Goal: Communication & Community: Answer question/provide support

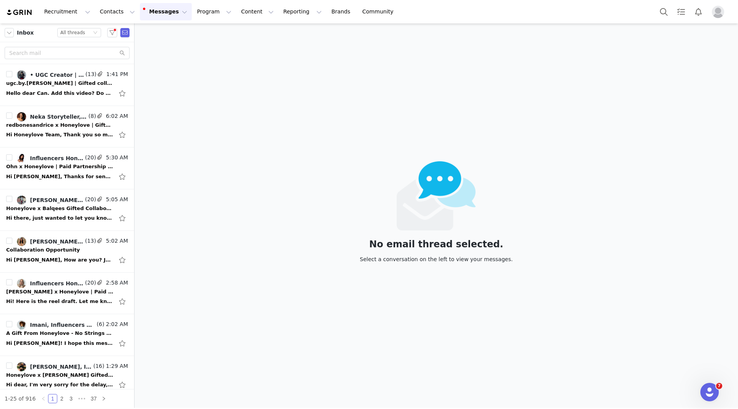
scroll to position [192, 0]
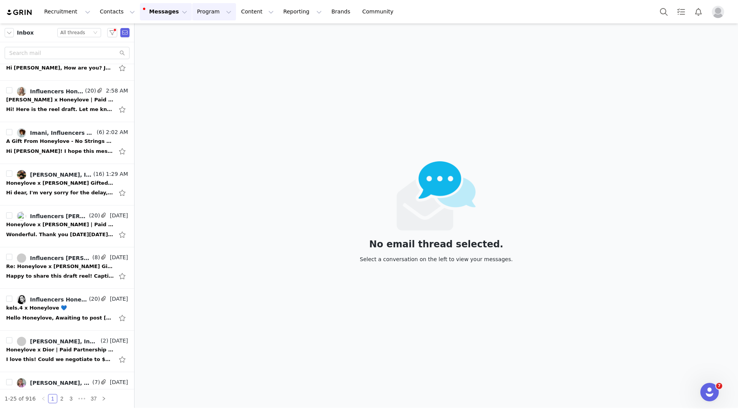
click at [197, 15] on button "Program Program" at bounding box center [214, 11] width 44 height 17
click at [210, 37] on div "Activations" at bounding box center [204, 34] width 52 height 8
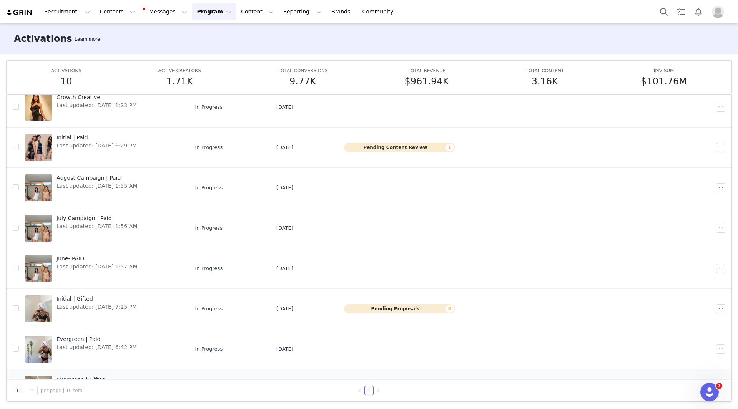
scroll to position [52, 0]
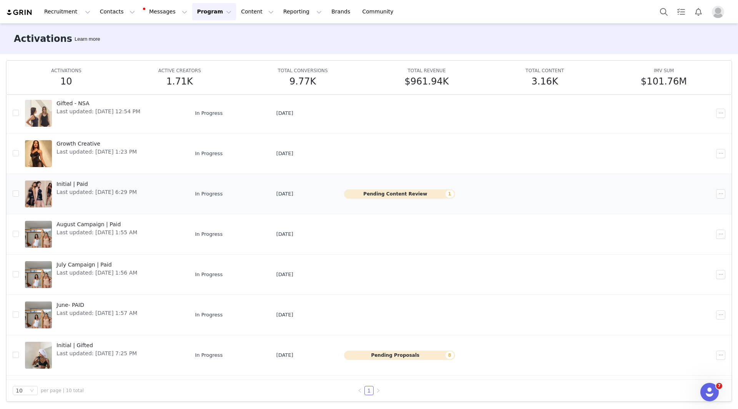
click at [65, 179] on div "Initial | Paid Last updated: [DATE] 6:29 PM" at bounding box center [97, 194] width 90 height 31
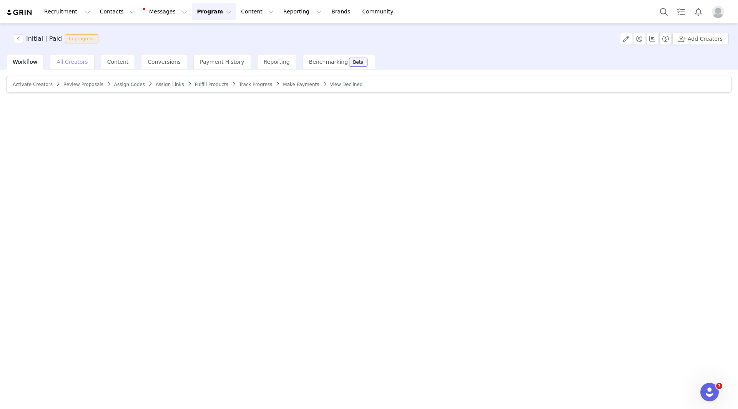
click at [66, 60] on span "All Creators" at bounding box center [72, 62] width 31 height 6
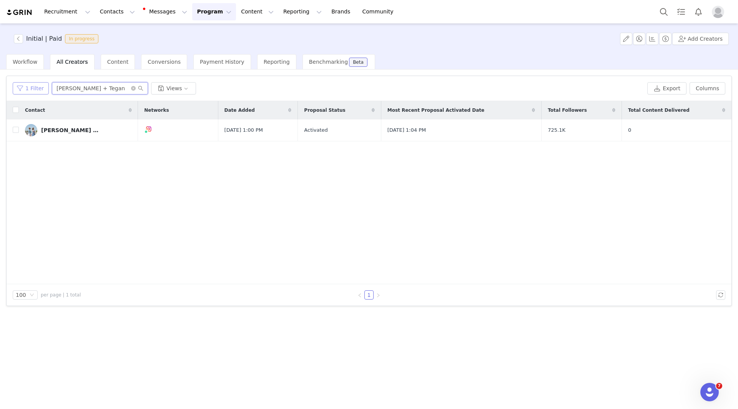
drag, startPoint x: 96, startPoint y: 90, endPoint x: 24, endPoint y: 87, distance: 71.6
click at [25, 87] on div "1 Filter [PERSON_NAME] + Tegan Views" at bounding box center [329, 88] width 632 height 12
paste input "[PERSON_NAME]"
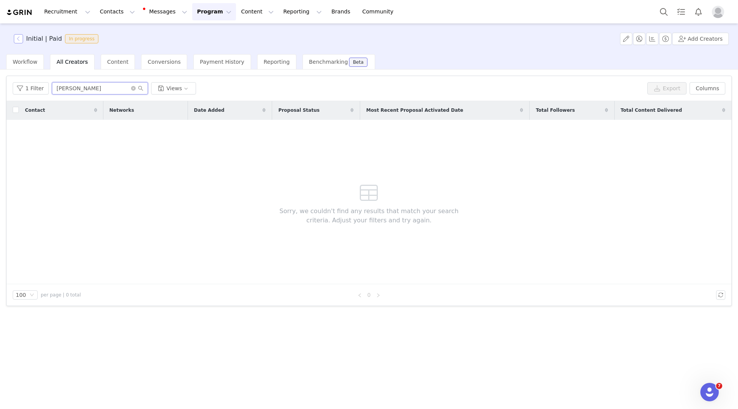
type input "[PERSON_NAME]"
click at [18, 38] on button "button" at bounding box center [18, 38] width 9 height 9
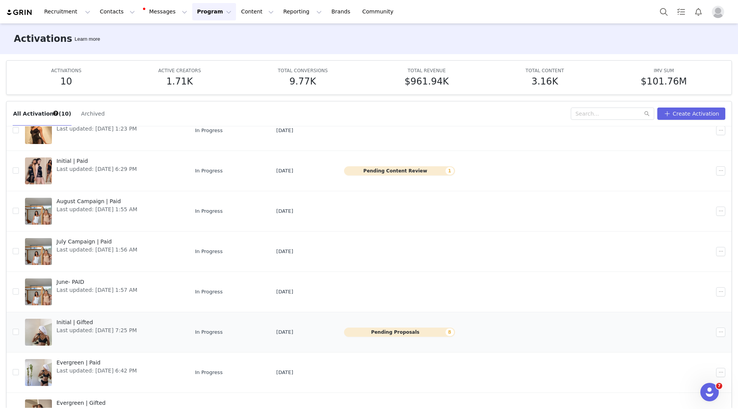
scroll to position [128, 0]
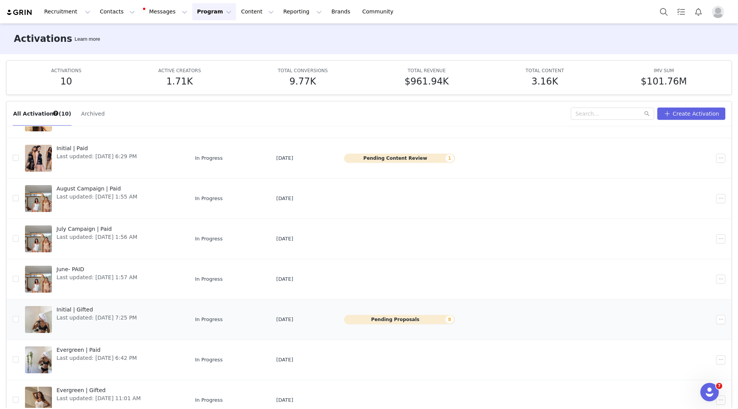
click at [84, 312] on span "Initial | Gifted" at bounding box center [97, 310] width 80 height 8
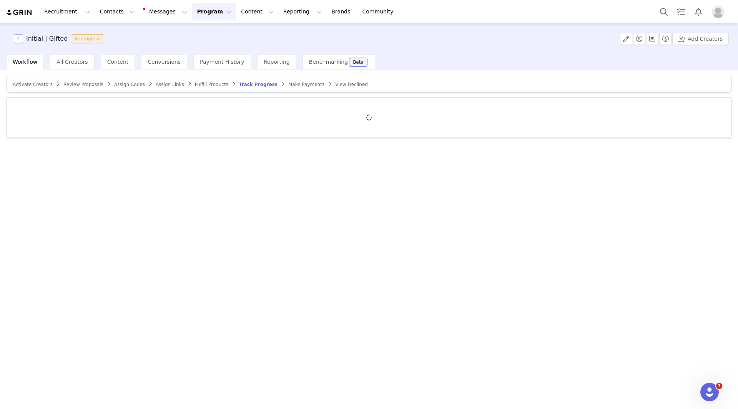
click at [18, 40] on button "button" at bounding box center [18, 38] width 9 height 9
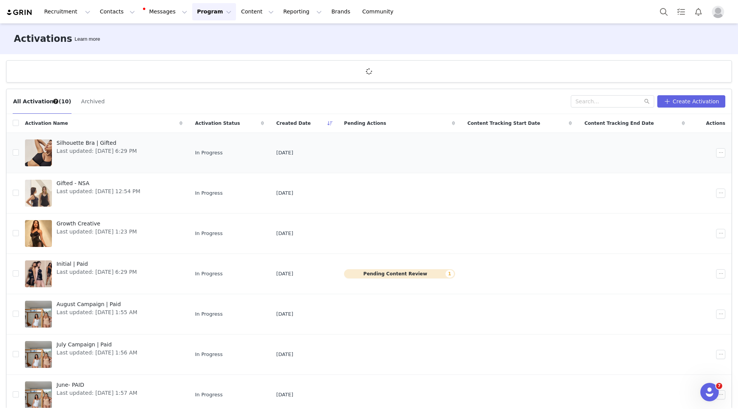
click at [70, 143] on span "Silhouette Bra | Gifted" at bounding box center [97, 143] width 80 height 8
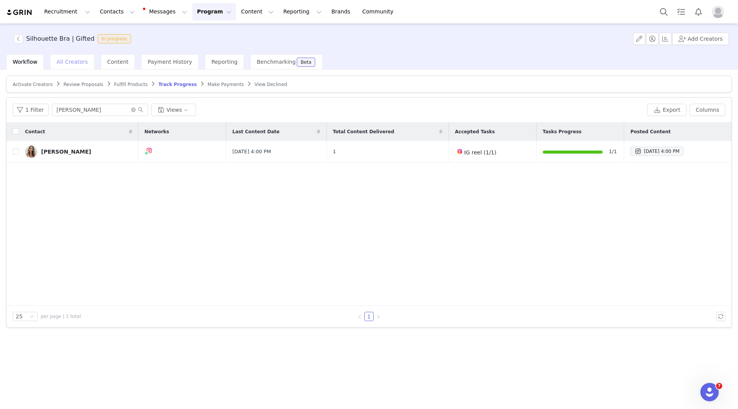
click at [53, 67] on div "All Creators" at bounding box center [72, 61] width 44 height 15
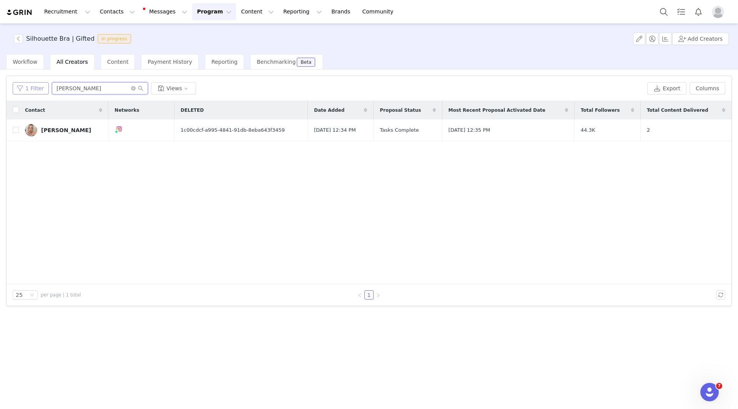
drag, startPoint x: 96, startPoint y: 87, endPoint x: 30, endPoint y: 86, distance: 66.5
click at [30, 86] on div "1 Filter [PERSON_NAME] Views" at bounding box center [329, 88] width 632 height 12
paste input "[PERSON_NAME]"
type input "[PERSON_NAME]"
click at [65, 133] on link "[PERSON_NAME]" at bounding box center [63, 130] width 77 height 12
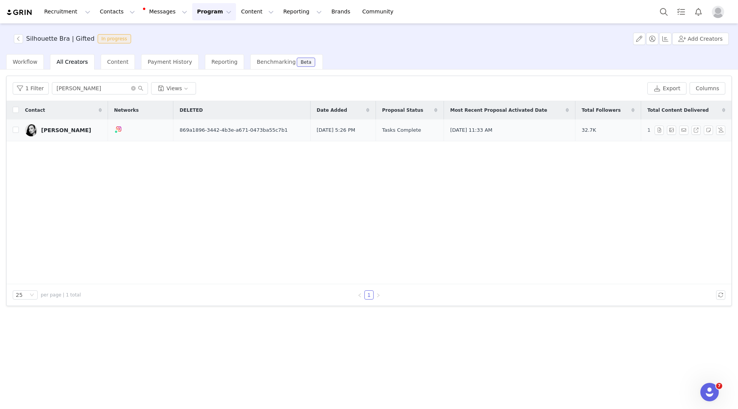
click at [50, 129] on div "Silhouette Bra | Gifted In progress Add Creators Workflow All Creators Content …" at bounding box center [369, 215] width 738 height 385
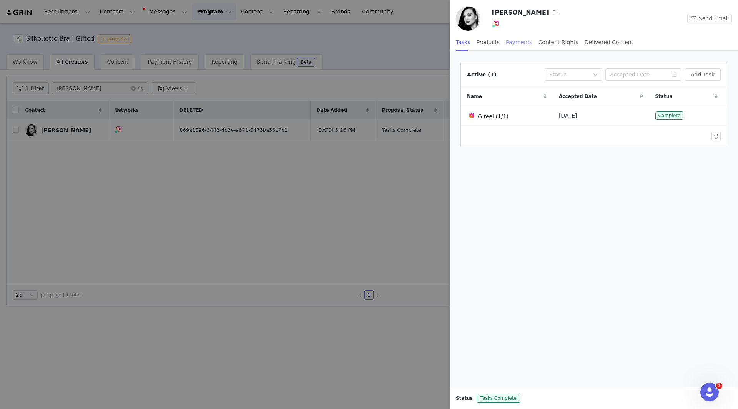
click at [516, 45] on div "Payments" at bounding box center [519, 42] width 27 height 17
drag, startPoint x: 209, startPoint y: 179, endPoint x: 205, endPoint y: 174, distance: 6.8
click at [209, 179] on div at bounding box center [369, 204] width 738 height 409
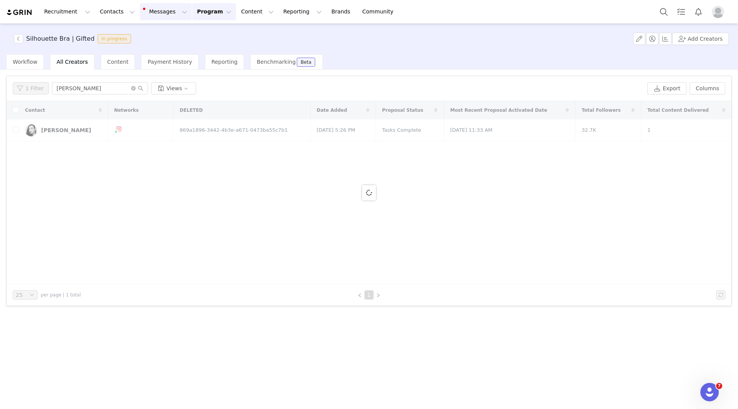
click at [160, 9] on button "Messages Messages" at bounding box center [166, 11] width 52 height 17
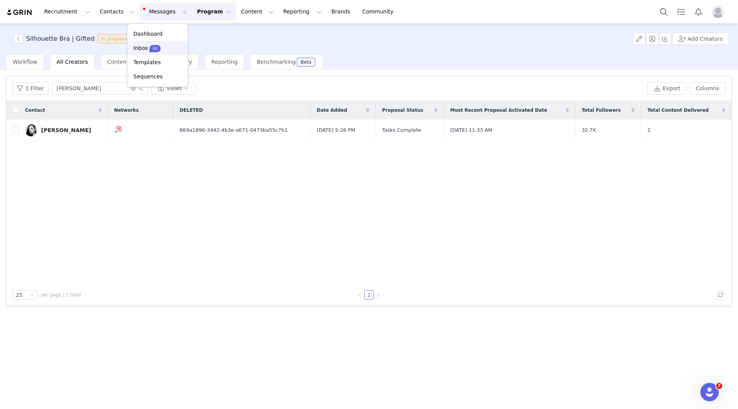
click at [162, 47] on div "Inbox 60" at bounding box center [158, 48] width 52 height 8
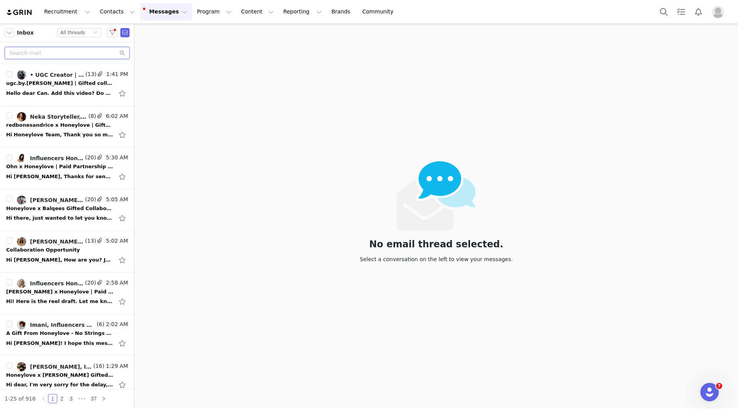
click at [67, 53] on input "text" at bounding box center [67, 53] width 125 height 12
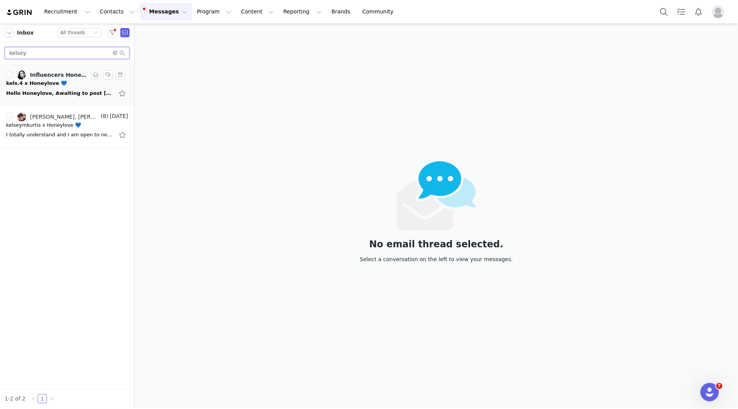
type input "kelsey"
click at [49, 86] on div "kels.4 x Honeylove 💙" at bounding box center [36, 84] width 61 height 8
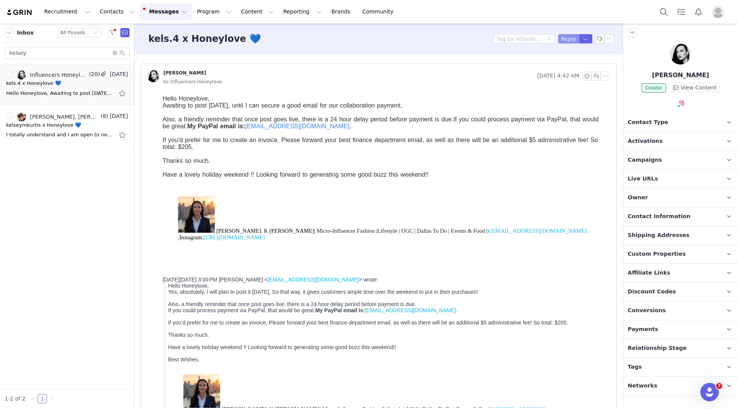
click at [567, 39] on button "Reply" at bounding box center [568, 38] width 21 height 9
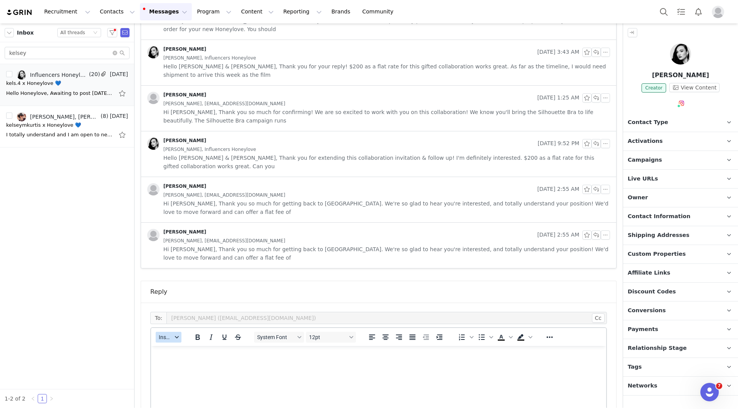
click at [175, 332] on button "Insert" at bounding box center [169, 337] width 26 height 11
click at [175, 311] on div "Insert Template" at bounding box center [196, 317] width 77 height 12
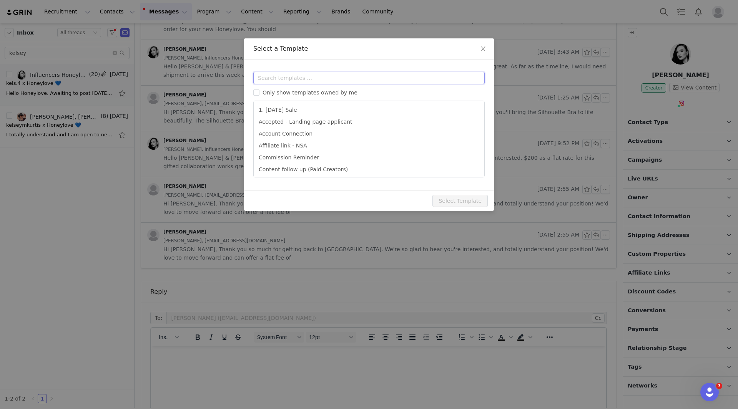
click at [321, 80] on input "text" at bounding box center [368, 78] width 231 height 12
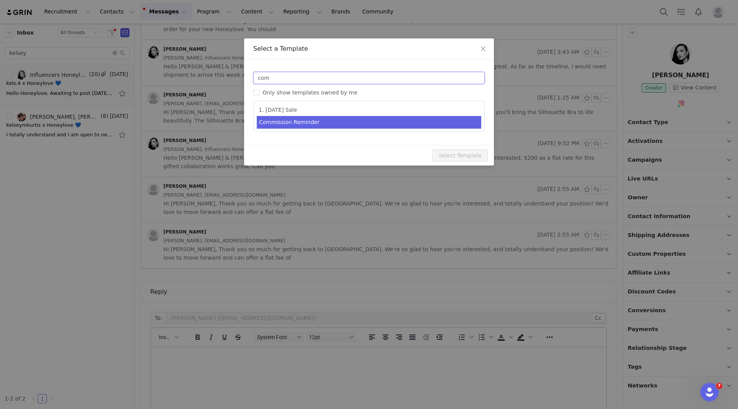
type input "com"
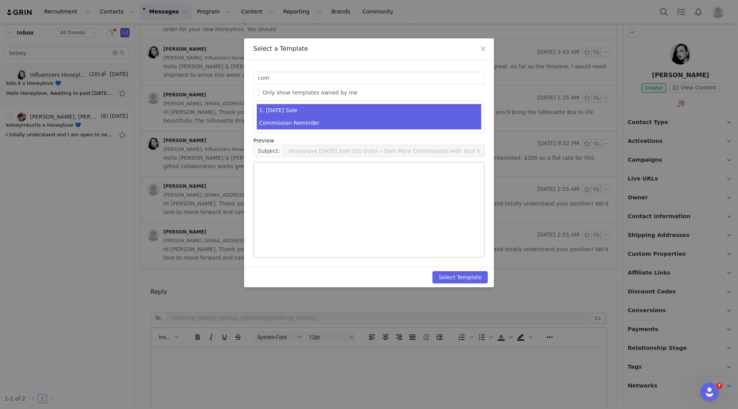
click at [294, 122] on li "Commission Reminder" at bounding box center [369, 123] width 225 height 13
type input "You've earned your first payout! 🎉"
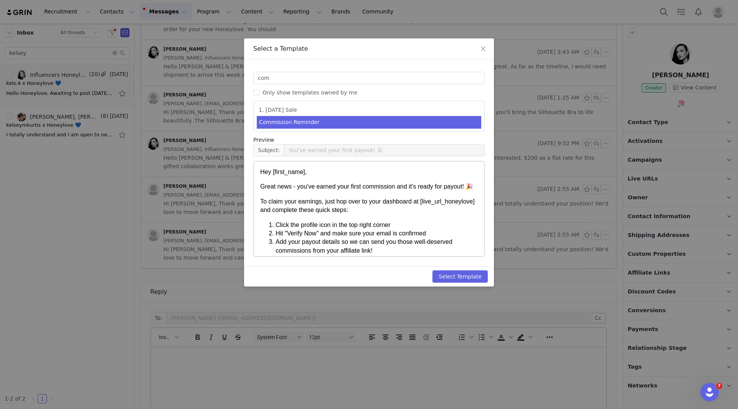
click at [479, 285] on div "Select Template" at bounding box center [369, 276] width 250 height 20
click at [476, 281] on button "Select Template" at bounding box center [460, 277] width 55 height 12
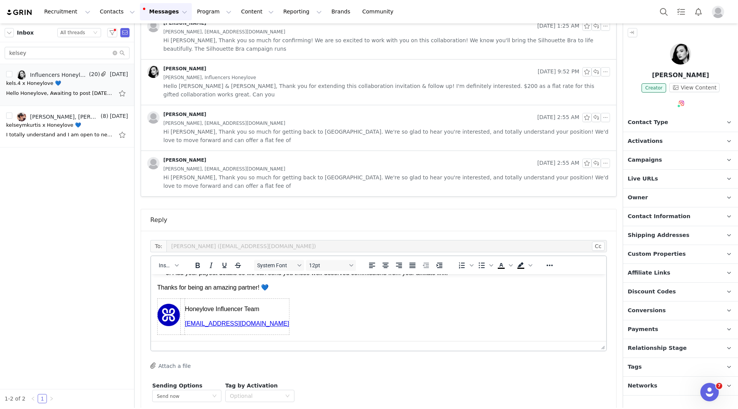
scroll to position [1323, 0]
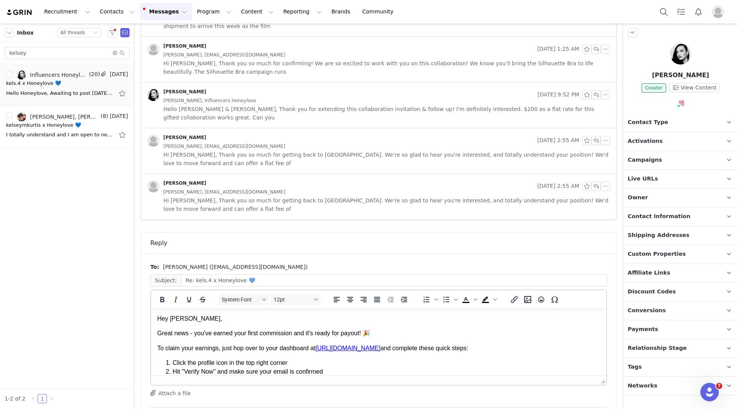
scroll to position [0, 0]
drag, startPoint x: 380, startPoint y: 333, endPoint x: 293, endPoint y: 608, distance: 288.4
click at [151, 331] on html "Hey [PERSON_NAME], Great news - you've earned your first commission and it's re…" at bounding box center [378, 379] width 455 height 140
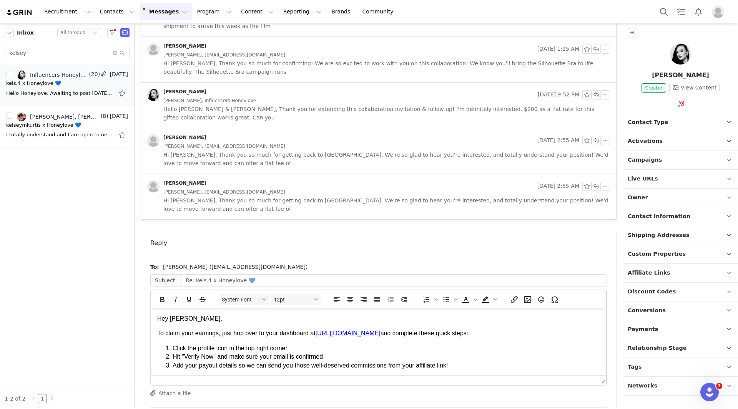
scroll to position [38, 0]
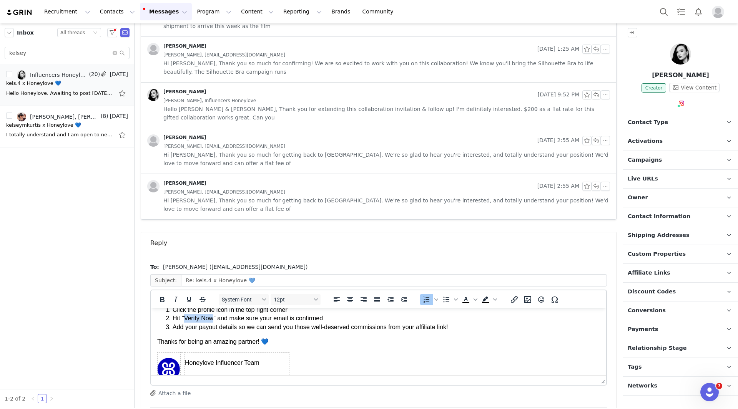
drag, startPoint x: 184, startPoint y: 328, endPoint x: 213, endPoint y: 328, distance: 29.2
click at [213, 323] on li "Hit "Verify Now" and make sure your email is confirmed" at bounding box center [387, 319] width 428 height 8
click at [217, 332] on li "Add your payout details so we can send you those well-deserved commissions from…" at bounding box center [387, 327] width 428 height 8
drag, startPoint x: 294, startPoint y: 336, endPoint x: 451, endPoint y: 341, distance: 156.9
click at [451, 341] on body "Hey [PERSON_NAME], To claim your earnings, just hop over to your dashboard at […" at bounding box center [378, 332] width 443 height 113
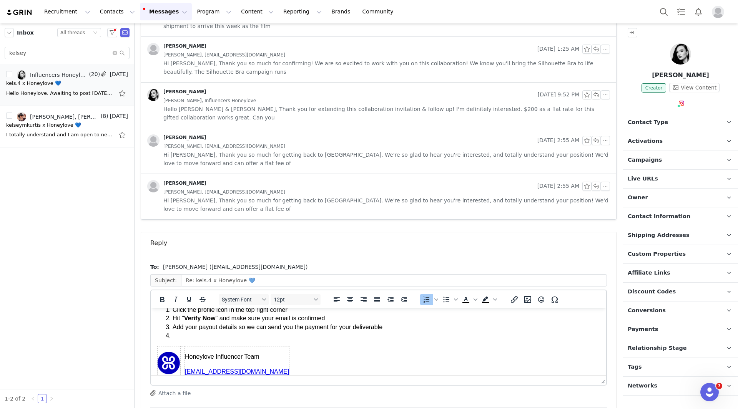
scroll to position [52, 0]
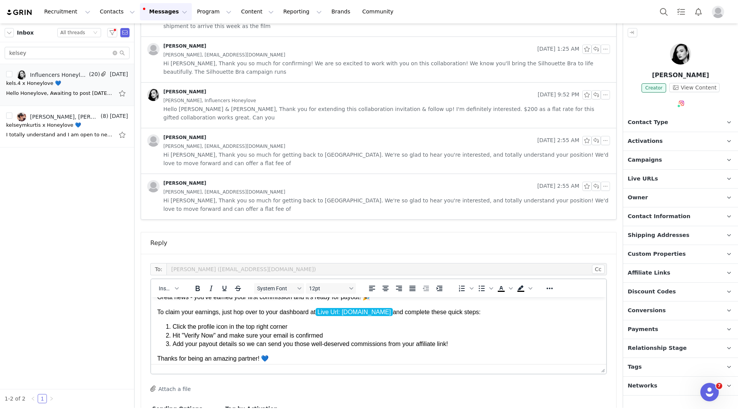
scroll to position [38, 0]
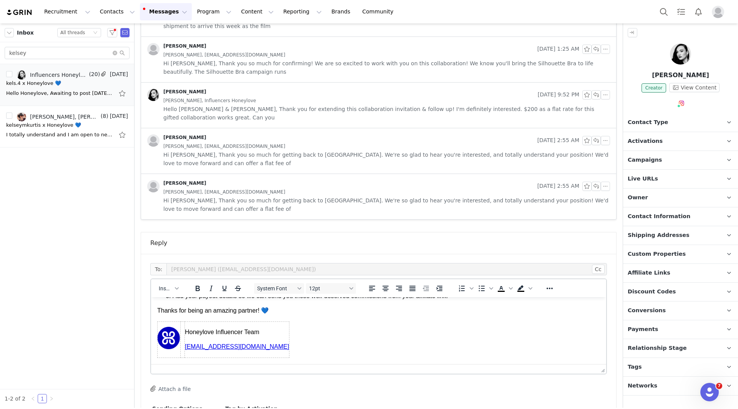
drag, startPoint x: 271, startPoint y: 346, endPoint x: 426, endPoint y: 635, distance: 327.5
click at [275, 364] on html "Hey First Name , Great news - you've earned your first commission and it's read…" at bounding box center [378, 295] width 455 height 140
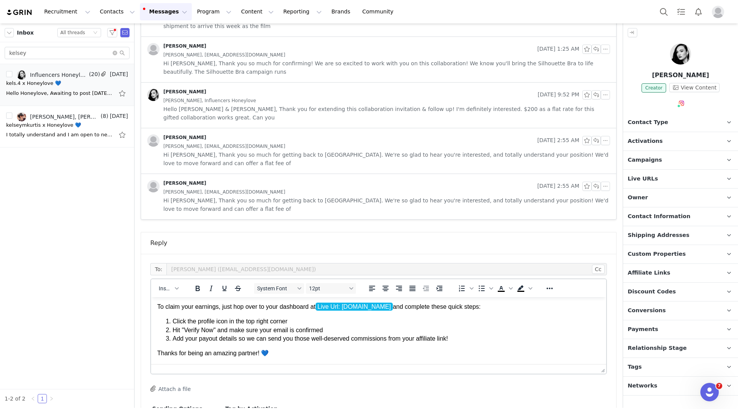
click at [295, 354] on p "Thanks for being an amazing partner! 💙" at bounding box center [378, 353] width 443 height 8
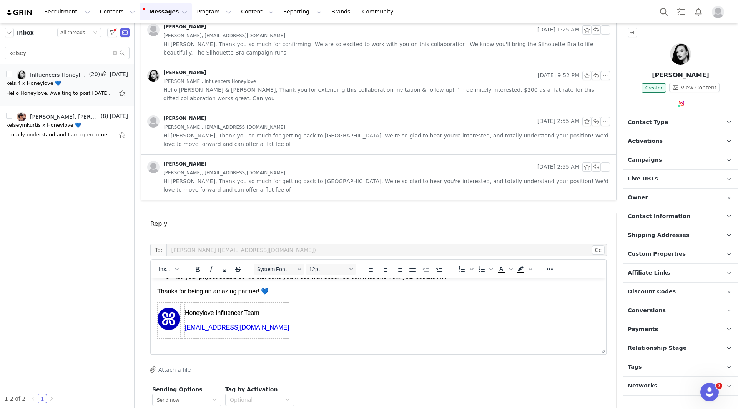
scroll to position [1325, 0]
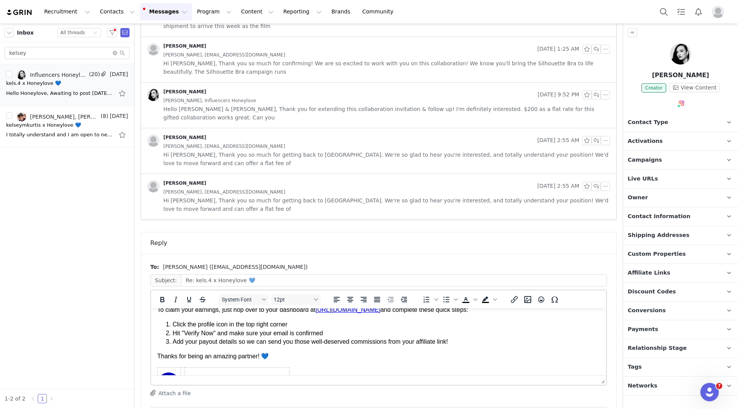
scroll to position [0, 0]
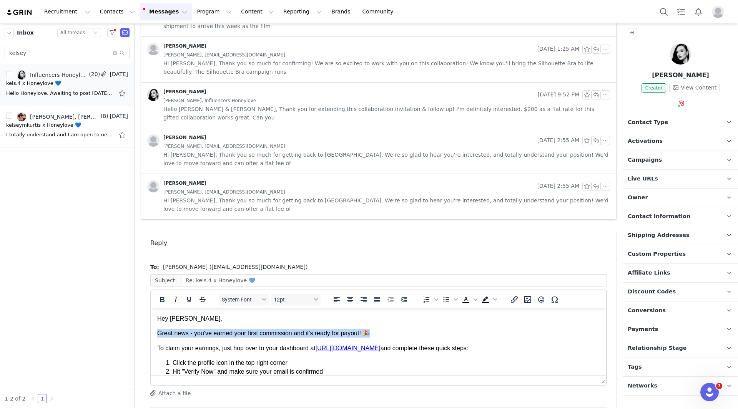
drag, startPoint x: 379, startPoint y: 332, endPoint x: 153, endPoint y: 334, distance: 225.7
click at [153, 334] on html "Hey [PERSON_NAME], Great news - you've earned your first commission and it's re…" at bounding box center [378, 379] width 455 height 140
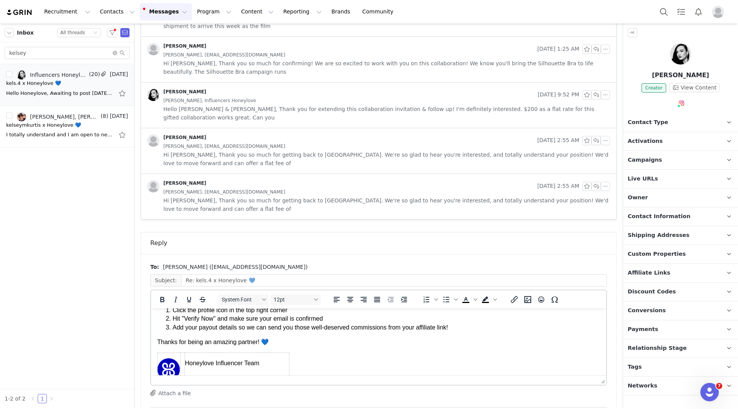
scroll to position [38, 0]
drag, startPoint x: 186, startPoint y: 328, endPoint x: 200, endPoint y: 327, distance: 13.5
click at [200, 323] on li "Hit "Verify Now" and make sure your email is confirmed" at bounding box center [387, 319] width 428 height 8
drag, startPoint x: 185, startPoint y: 330, endPoint x: 215, endPoint y: 326, distance: 29.8
click at [215, 323] on li "Hit "Verify Now" and make sure your email is confirmed" at bounding box center [387, 319] width 428 height 8
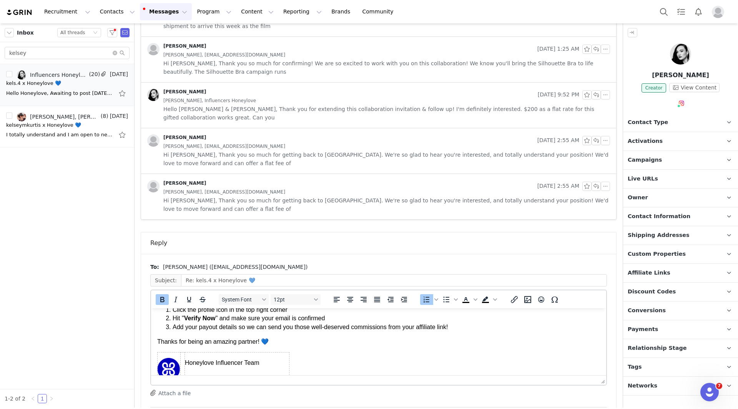
click at [316, 346] on p "Thanks for being an amazing partner! 💙" at bounding box center [378, 342] width 443 height 8
drag, startPoint x: 294, startPoint y: 337, endPoint x: 451, endPoint y: 340, distance: 157.3
click at [451, 332] on li "Add your payout details so we can send you those well-deserved commissions from…" at bounding box center [387, 327] width 428 height 8
click at [456, 332] on li "Add your payout details so we can send you those well-deserved commissions from…" at bounding box center [387, 327] width 428 height 8
click at [295, 332] on li "Add your payout details so we can send you those well-deserved commissions from…" at bounding box center [387, 327] width 428 height 8
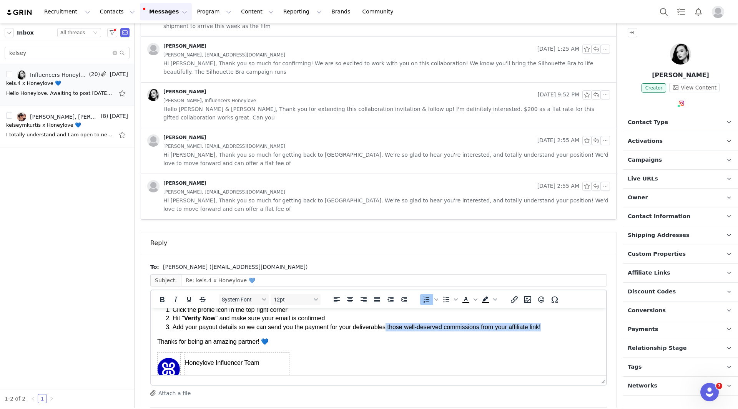
drag, startPoint x: 386, startPoint y: 338, endPoint x: 549, endPoint y: 334, distance: 163.1
click at [549, 332] on li "Add your payout details so we can send you the payment for your deliverables th…" at bounding box center [387, 327] width 428 height 8
click at [308, 345] on body "Hey [PERSON_NAME], To claim your earnings, just hop over to your dashboard at […" at bounding box center [378, 332] width 443 height 113
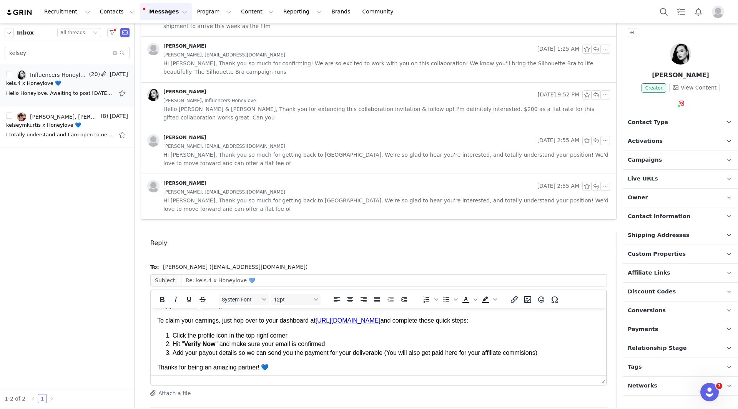
scroll to position [0, 0]
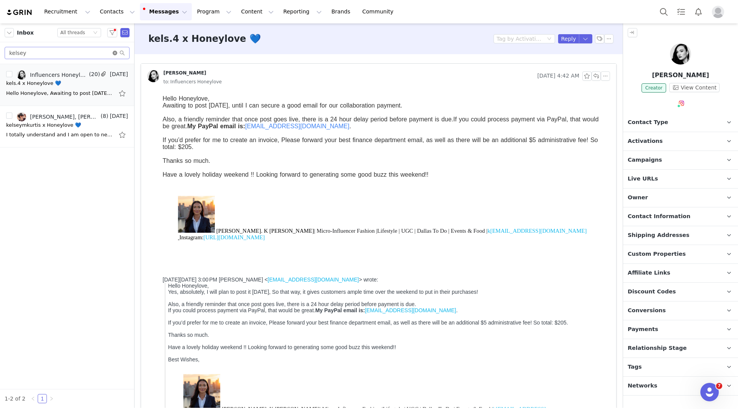
click at [115, 52] on icon "icon: close-circle" at bounding box center [115, 53] width 5 height 5
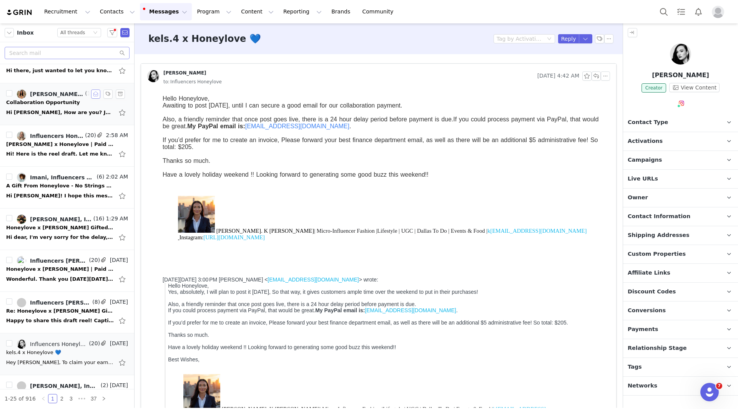
scroll to position [154, 0]
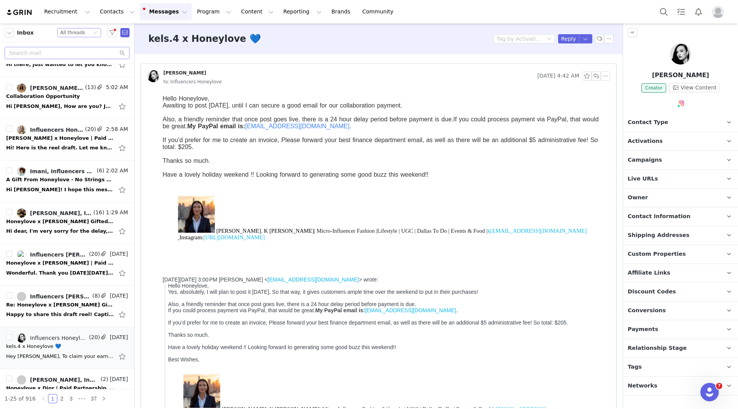
click at [80, 31] on div "All threads" at bounding box center [72, 32] width 25 height 8
click at [79, 69] on li "Unread only" at bounding box center [79, 71] width 44 height 12
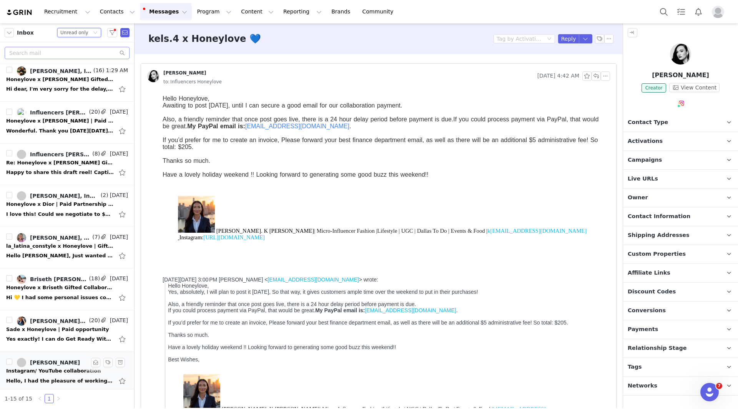
scroll to position [301, 0]
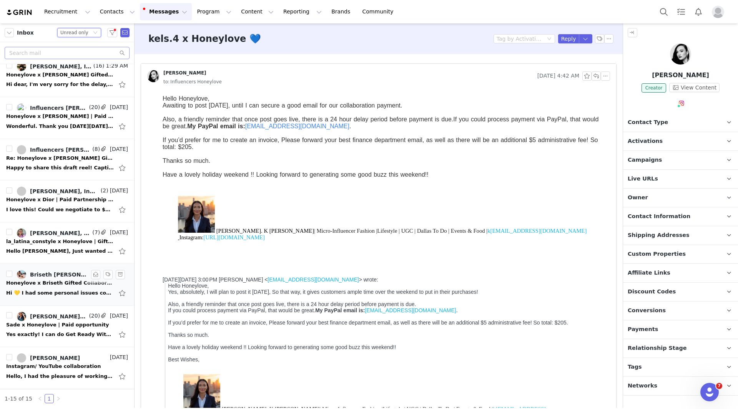
click at [44, 295] on div "Hi 💛 I had some personal issues come up, but I'll have the content ready and po…" at bounding box center [60, 294] width 108 height 8
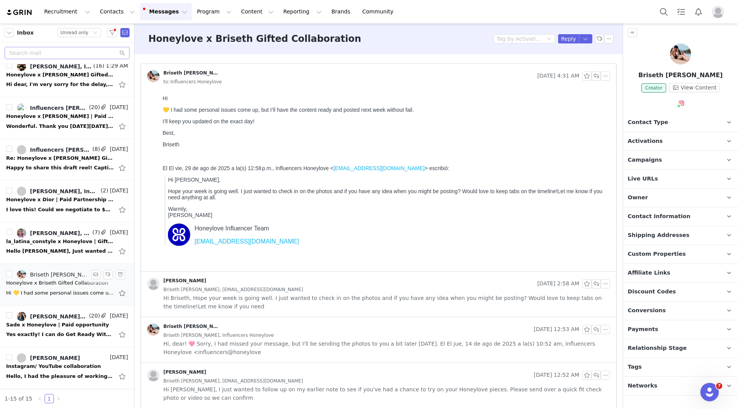
scroll to position [0, 0]
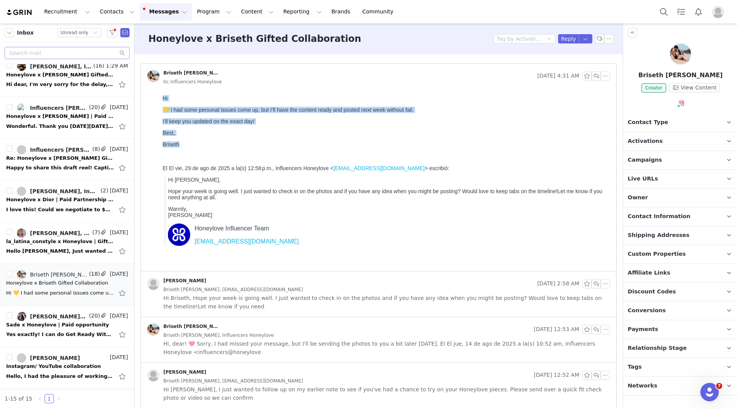
drag, startPoint x: 160, startPoint y: 97, endPoint x: 182, endPoint y: 145, distance: 52.8
click at [182, 145] on html "Hi 💛 I had some personal issues come up, but I’ll have the content ready and po…" at bounding box center [385, 181] width 451 height 179
copy div "Hi 💛 I had some personal issues come up, but I’ll have the content ready and po…"
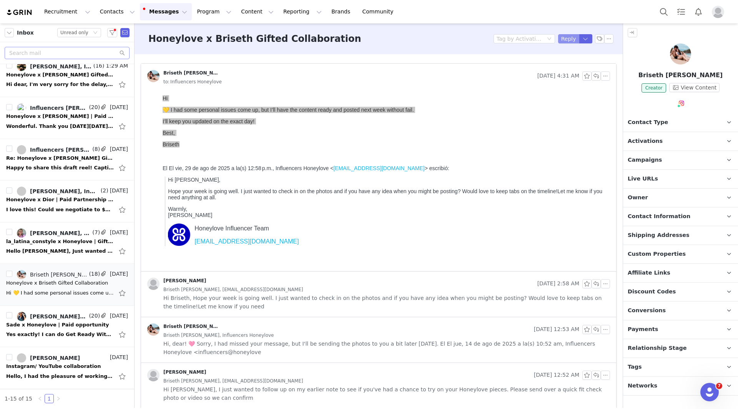
click at [560, 37] on button "Reply" at bounding box center [568, 38] width 21 height 9
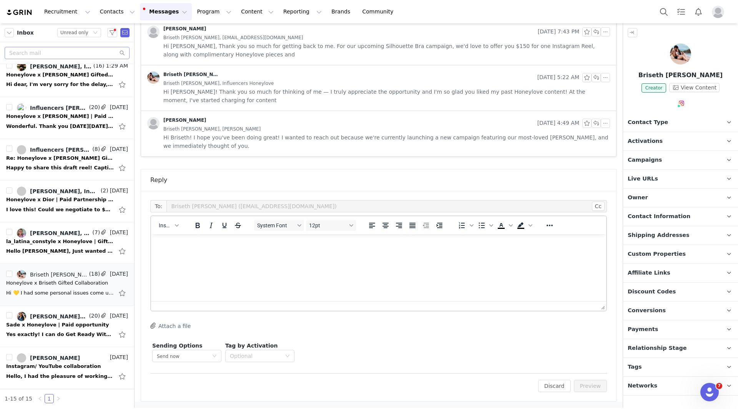
click at [206, 244] on p "Rich Text Area. Press ALT-0 for help." at bounding box center [378, 245] width 443 height 8
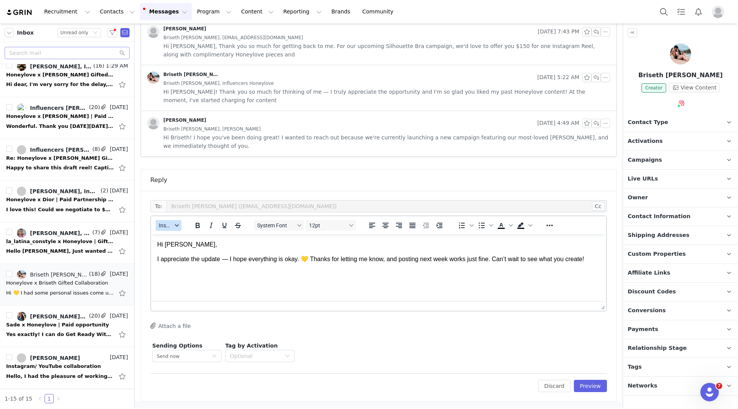
click at [178, 224] on icon "button" at bounding box center [177, 226] width 4 height 4
click at [181, 261] on div "Insert Signature" at bounding box center [196, 263] width 69 height 9
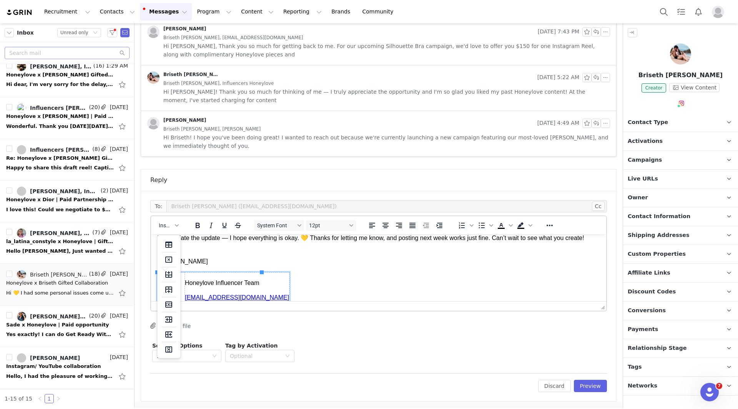
click at [255, 241] on p "I appreciate the update — I hope everything is okay. 💛 Thanks for letting me kn…" at bounding box center [378, 238] width 443 height 8
click at [228, 239] on p "I appreciate the update — I hope everything is okay. 💛 Thanks for letting me kn…" at bounding box center [378, 238] width 443 height 8
click at [301, 239] on p "I appreciate the update - I hope everything is okay. 💛 Thanks for letting me kn…" at bounding box center [378, 239] width 443 height 8
click at [303, 240] on p "I appreciate the update - I hope everything is okay. 💛 Thanks for letting me kn…" at bounding box center [378, 239] width 443 height 8
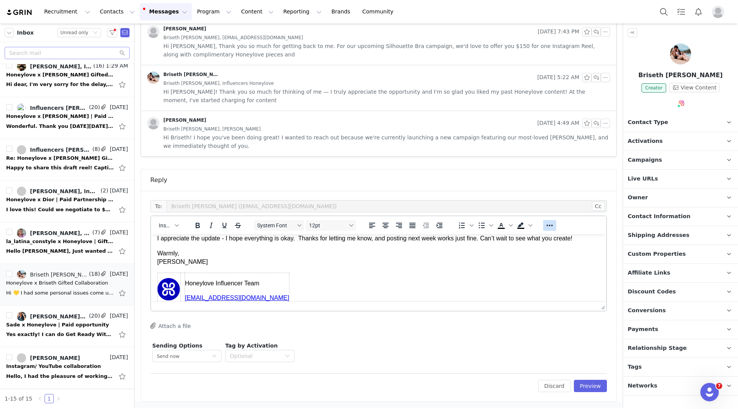
click at [545, 227] on icon "Reveal or hide additional toolbar items" at bounding box center [549, 225] width 9 height 9
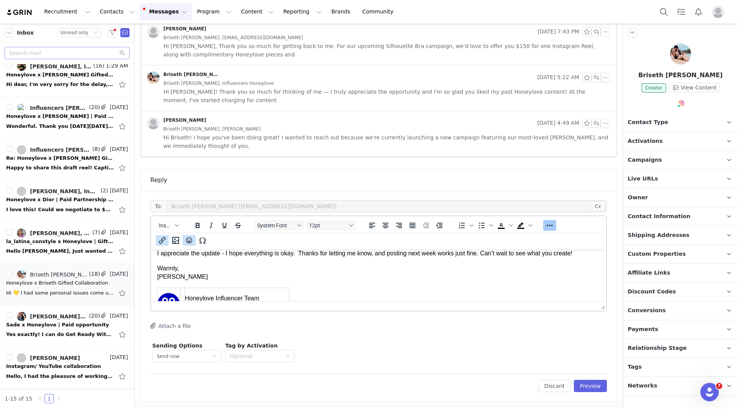
click at [187, 243] on icon "Emojis" at bounding box center [189, 240] width 9 height 9
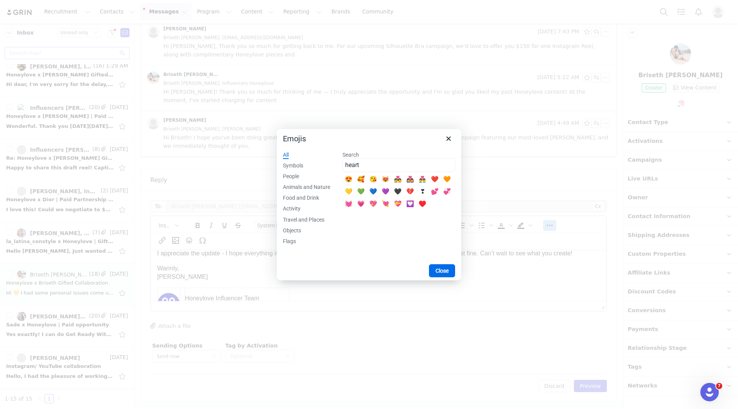
type input "heart"
click at [376, 190] on div "💙" at bounding box center [373, 192] width 9 height 9
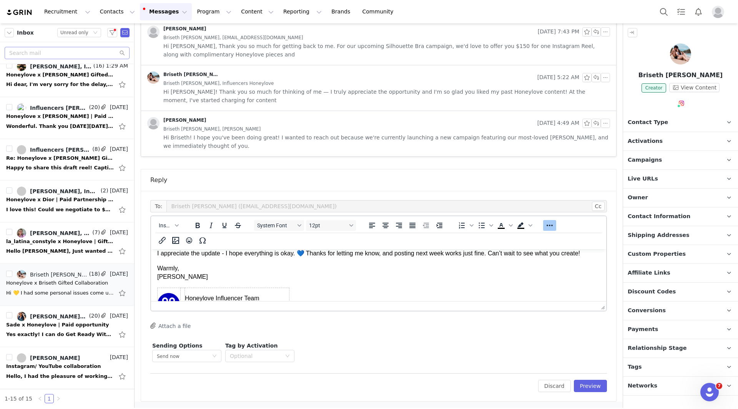
click at [424, 256] on p "I appreciate the update - I hope everything is okay. 💙 Thanks for letting me kn…" at bounding box center [378, 254] width 443 height 8
click at [441, 275] on p "Warmly, [PERSON_NAME]" at bounding box center [378, 273] width 443 height 17
click at [586, 384] on button "Preview" at bounding box center [590, 386] width 33 height 12
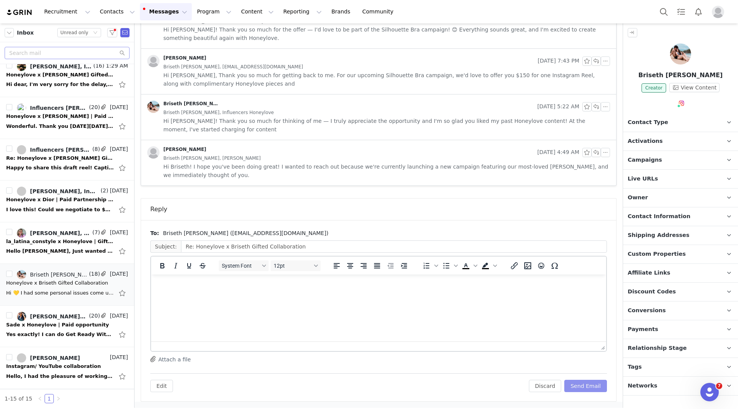
scroll to position [855, 0]
click at [583, 385] on button "Send Email" at bounding box center [585, 386] width 43 height 12
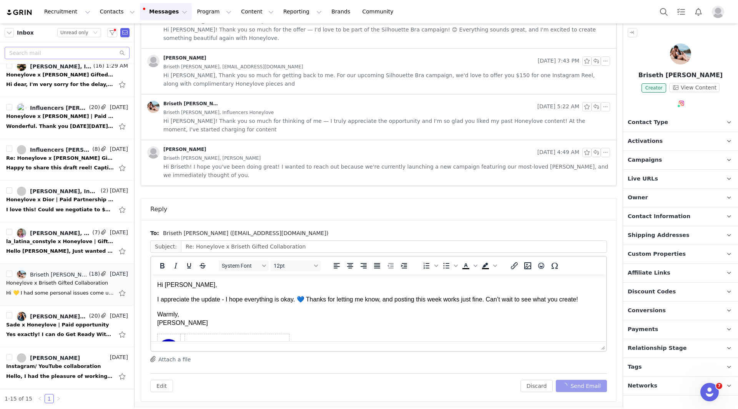
scroll to position [639, 0]
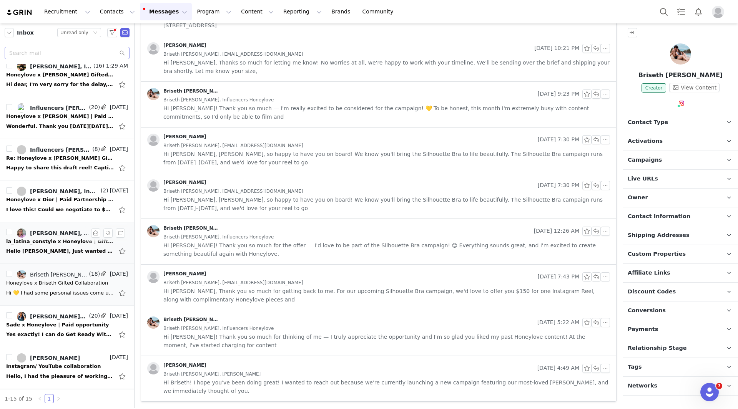
click at [61, 253] on div "Hello [PERSON_NAME], Just wanted to confirm receipt of the merchandise. I will …" at bounding box center [60, 252] width 108 height 8
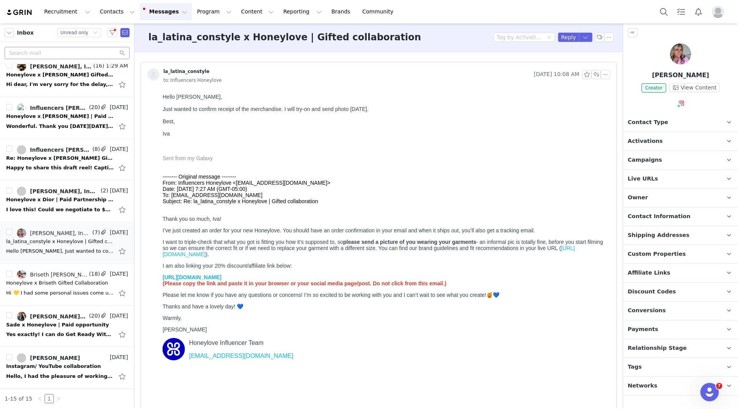
scroll to position [0, 0]
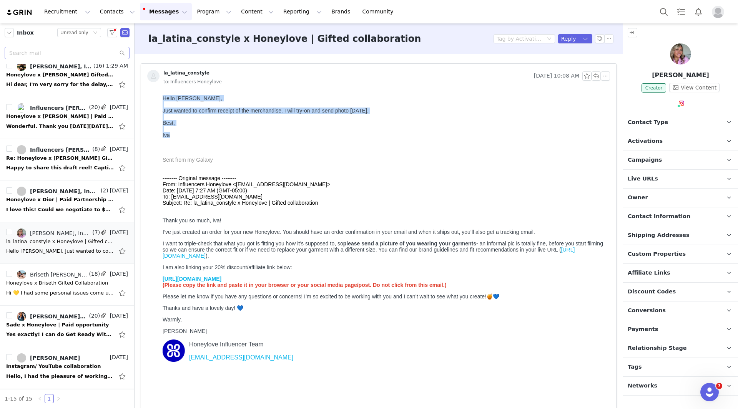
drag, startPoint x: 173, startPoint y: 143, endPoint x: 163, endPoint y: 102, distance: 43.2
click at [163, 102] on body "Hello [PERSON_NAME], Just wanted to confirm receipt of the merchandise. I will …" at bounding box center [385, 255] width 444 height 320
copy body "Hello [PERSON_NAME], Just wanted to confirm receipt of the merchandise. I will …"
drag, startPoint x: 104, startPoint y: 84, endPoint x: 393, endPoint y: 87, distance: 289.5
click at [560, 39] on button "Reply" at bounding box center [568, 38] width 21 height 9
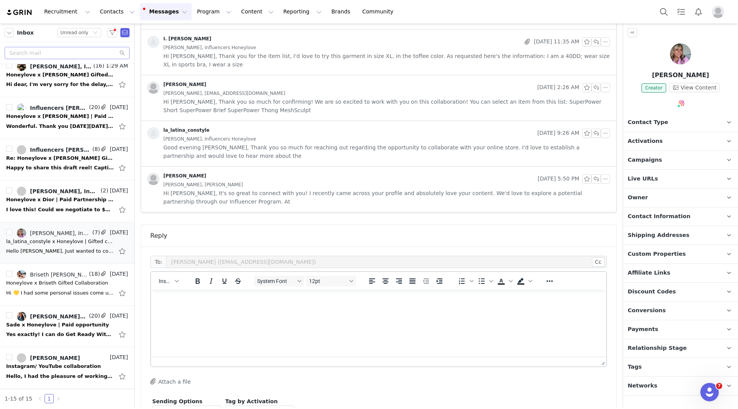
click at [209, 303] on p "Rich Text Area. Press ALT-0 for help." at bounding box center [378, 300] width 443 height 8
paste body "Rich Text Area. Press ALT-0 for help."
click at [186, 315] on p "Perfect — thanks so much for the update!" at bounding box center [378, 315] width 443 height 8
click at [186, 318] on p "Perfect — thanks so much for the update!" at bounding box center [378, 315] width 443 height 8
click at [275, 314] on p "Perfect, thanks so much for the update!" at bounding box center [378, 315] width 443 height 8
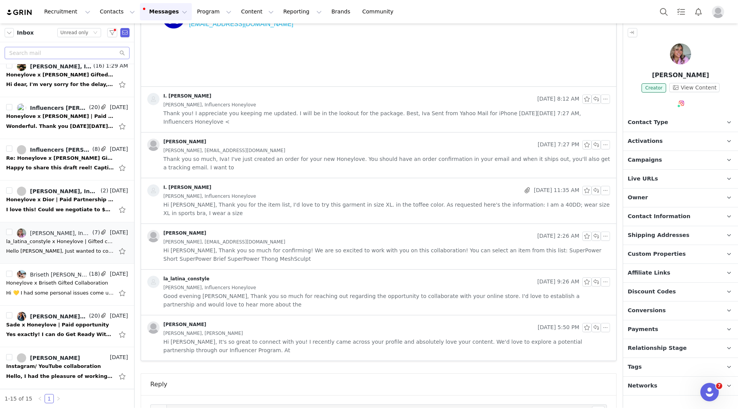
scroll to position [329, 0]
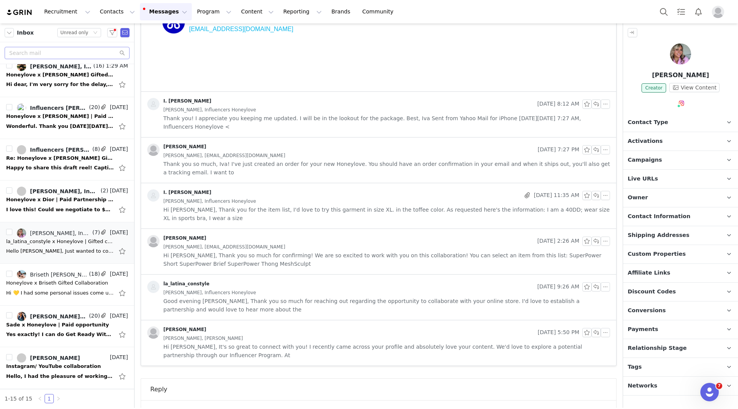
click at [426, 207] on span "Hi [PERSON_NAME], Thank you for the item list, I'd love to try this garment in …" at bounding box center [386, 214] width 447 height 17
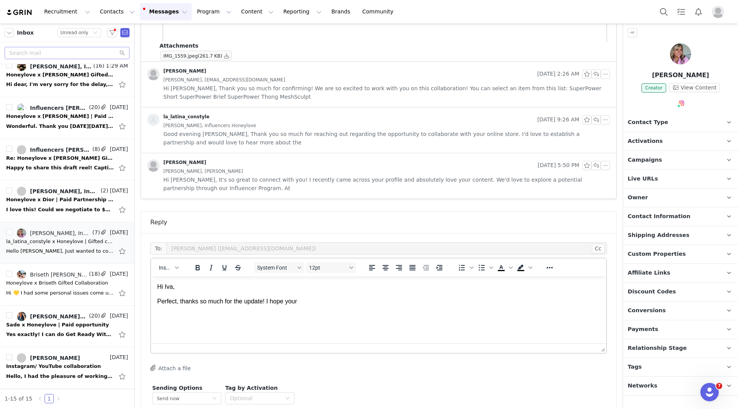
scroll to position [1912, 0]
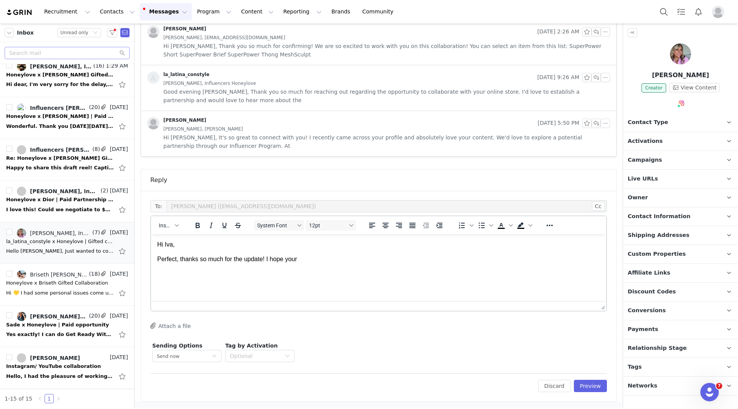
click at [338, 256] on p "Perfect, thanks so much for the update! I hope your" at bounding box center [378, 259] width 443 height 8
click at [293, 260] on p "Perfect, thanks so much for the update! I hope your" at bounding box center [378, 259] width 443 height 8
click at [292, 262] on p "Perfect, thanks so much for the update! I hope your" at bounding box center [378, 259] width 443 height 8
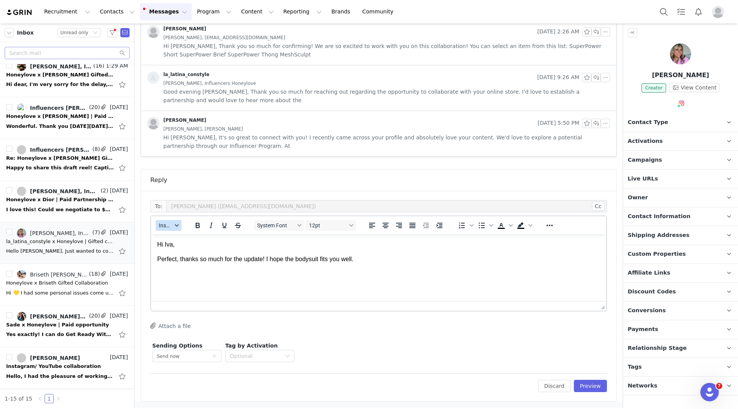
click at [177, 221] on button "Insert" at bounding box center [169, 225] width 26 height 11
drag, startPoint x: 179, startPoint y: 262, endPoint x: 85, endPoint y: 36, distance: 244.9
click at [179, 262] on div "Insert Signature" at bounding box center [196, 263] width 69 height 9
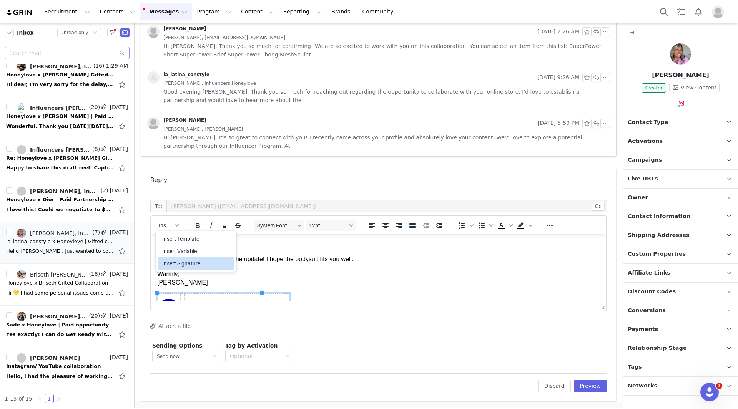
scroll to position [21, 0]
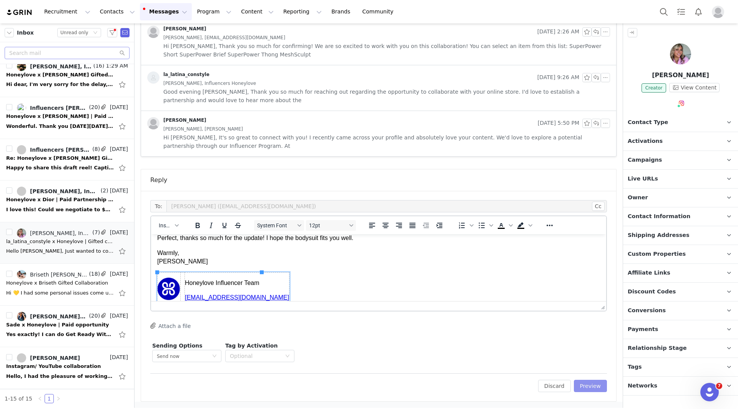
click at [593, 390] on button "Preview" at bounding box center [590, 386] width 33 height 12
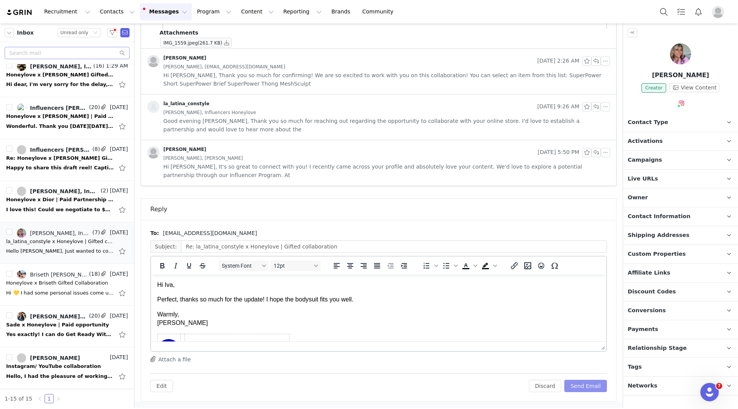
scroll to position [0, 0]
click at [589, 388] on button "Send Email" at bounding box center [585, 386] width 43 height 12
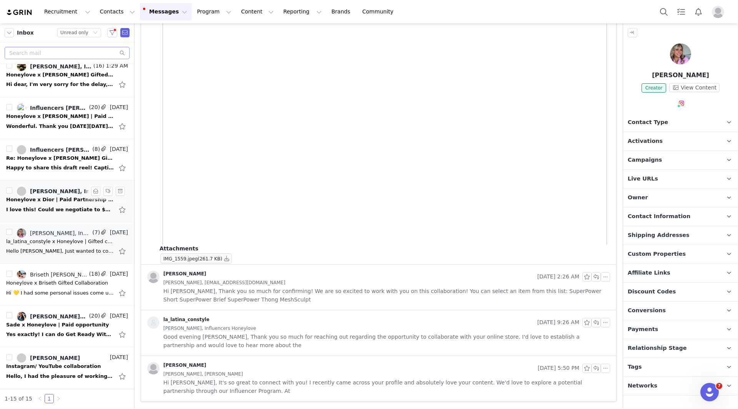
click at [50, 206] on div "I love this! Could we negotiate to $150 for this project? I'd love to be a part…" at bounding box center [60, 210] width 108 height 8
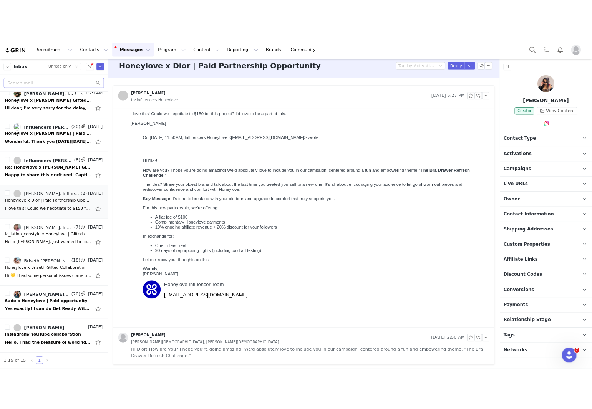
scroll to position [9, 0]
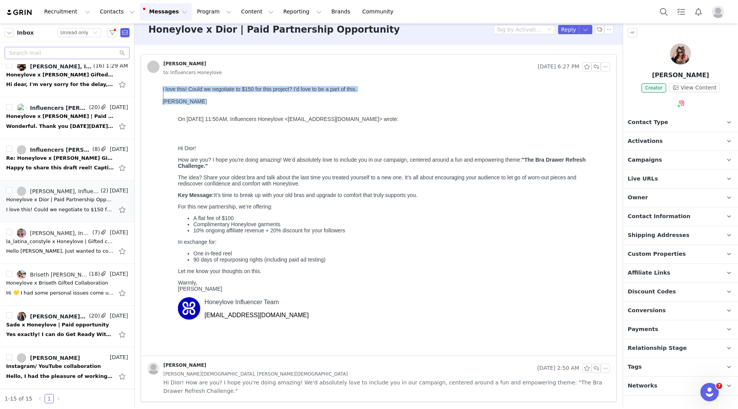
drag, startPoint x: 162, startPoint y: 90, endPoint x: 194, endPoint y: 105, distance: 35.3
click at [194, 105] on html "I love this! Could we negotiate to $150 for this project? I’d love to be a part…" at bounding box center [385, 219] width 451 height 273
copy body "I love this! Could we negotiate to $150 for this project? I’d love to be a part…"
click at [232, 96] on div "[PERSON_NAME] On [DATE] 11:50 AM, Influencers Honeylove <[EMAIL_ADDRESS][DOMAIN…" at bounding box center [385, 206] width 444 height 228
click at [164, 87] on body "I love this! Could we negotiate to $150 for this project? I’d love to be a part…" at bounding box center [385, 218] width 444 height 265
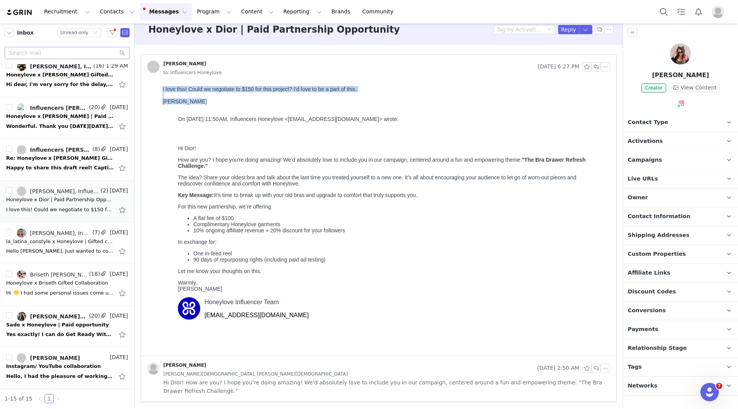
click at [162, 88] on html "I love this! Could we negotiate to $150 for this project? I’d love to be a part…" at bounding box center [385, 219] width 451 height 273
drag, startPoint x: 161, startPoint y: 88, endPoint x: 208, endPoint y: 103, distance: 48.9
click at [208, 103] on html "I love this! Could we negotiate to $150 for this project? I’d love to be a part…" at bounding box center [385, 219] width 451 height 273
copy body "I love this! Could we negotiate to $150 for this project? I’d love to be a part…"
drag, startPoint x: 722, startPoint y: 110, endPoint x: 565, endPoint y: 102, distance: 157.0
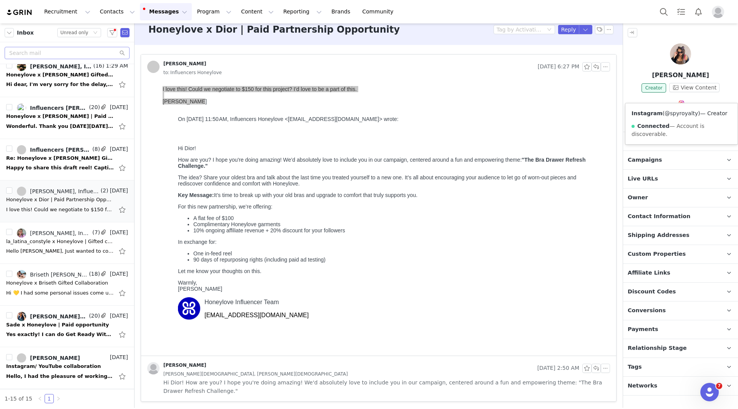
click at [681, 115] on link "@spyroyalty" at bounding box center [681, 113] width 33 height 6
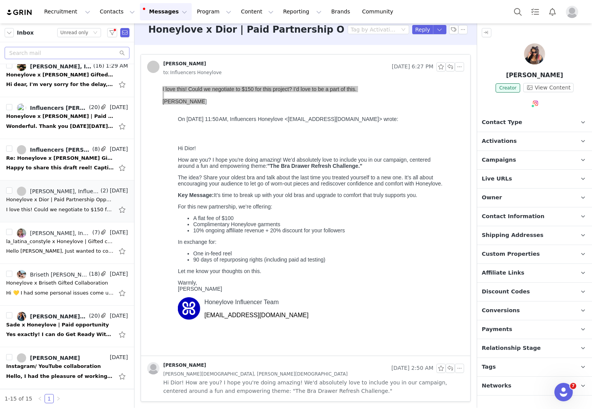
scroll to position [3, 0]
